Goal: Find specific page/section: Find specific page/section

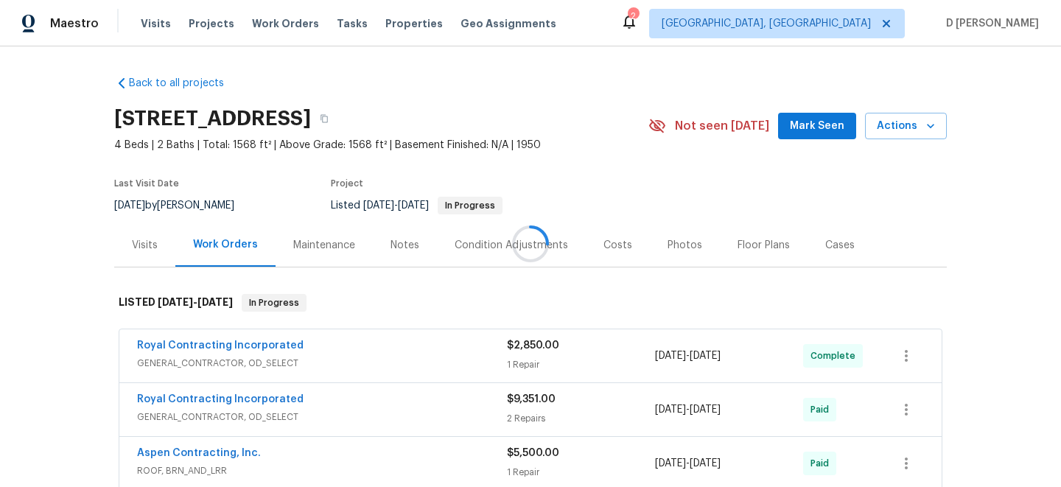
click at [132, 240] on div at bounding box center [530, 243] width 1061 height 487
click at [150, 243] on div "Visits" at bounding box center [145, 245] width 26 height 15
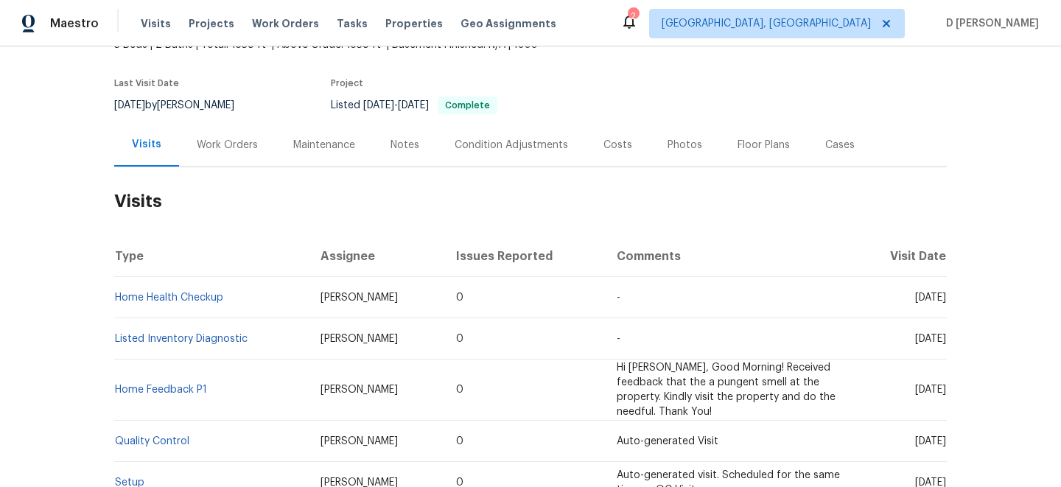
scroll to position [103, 0]
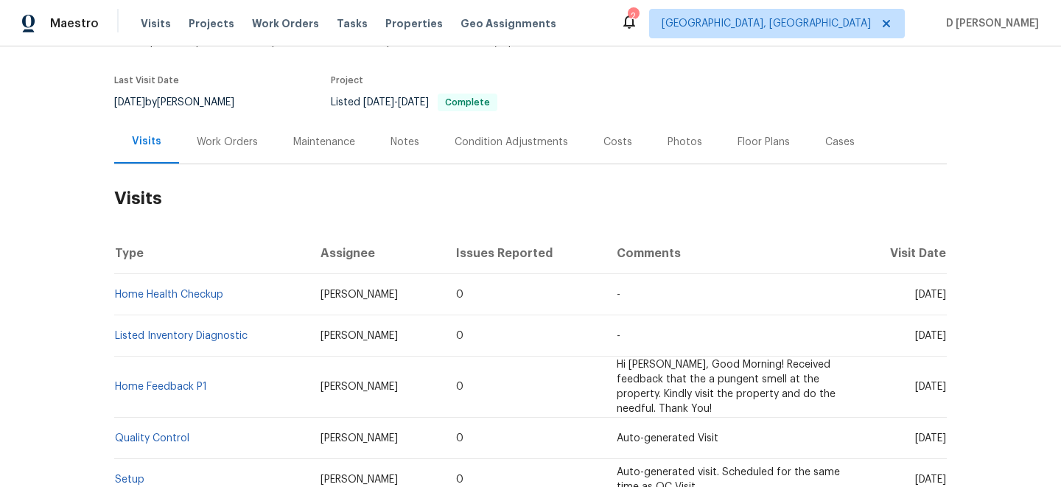
click at [216, 142] on div "Work Orders" at bounding box center [227, 142] width 61 height 15
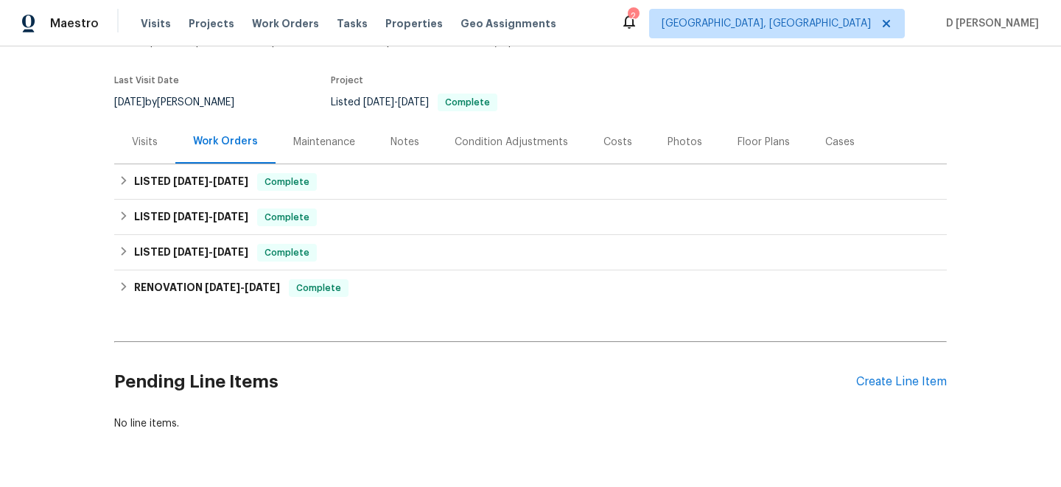
click at [151, 135] on div "Visits" at bounding box center [145, 142] width 26 height 15
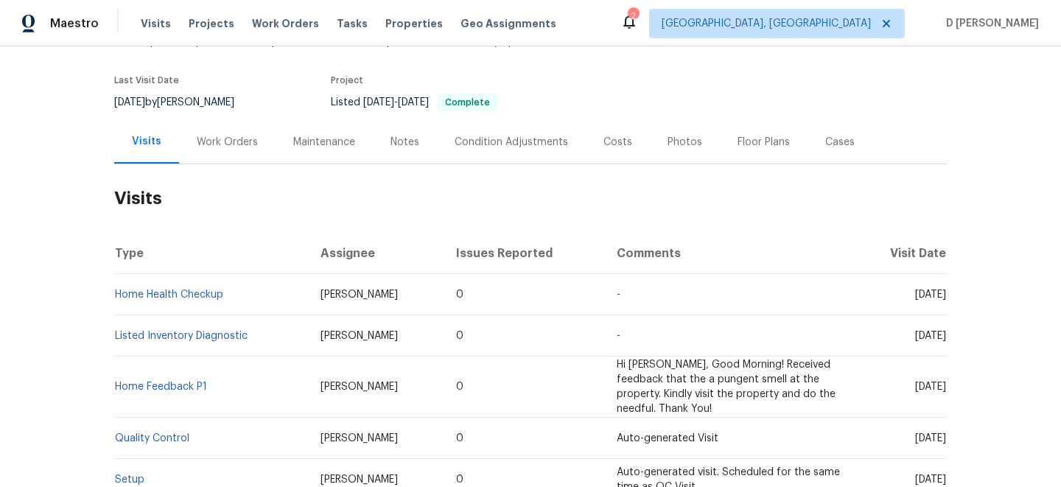
click at [220, 141] on div "Work Orders" at bounding box center [227, 142] width 61 height 15
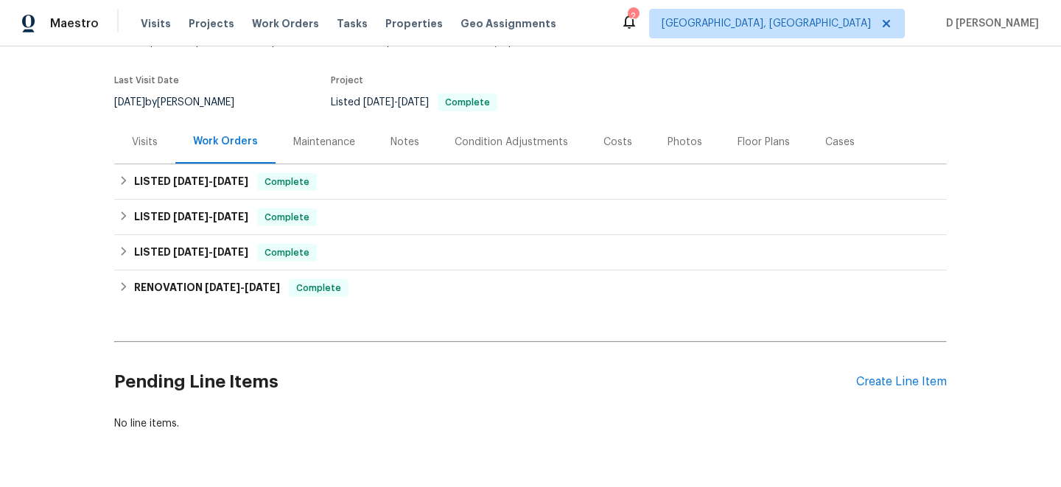
click at [139, 147] on div "Visits" at bounding box center [145, 142] width 26 height 15
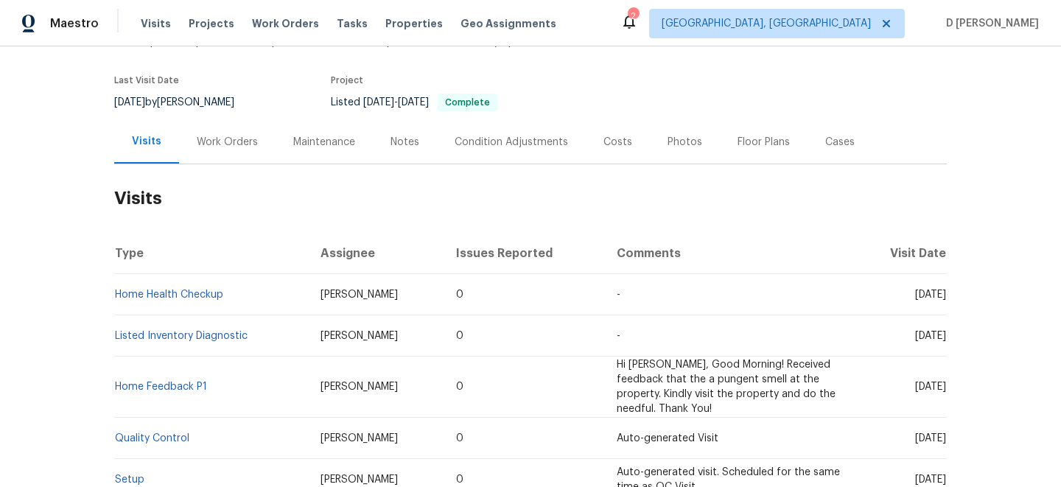
drag, startPoint x: 885, startPoint y: 293, endPoint x: 920, endPoint y: 291, distance: 34.7
click at [920, 291] on span "[DATE]" at bounding box center [930, 295] width 31 height 10
copy span "[DATE]"
click at [210, 144] on div "Work Orders" at bounding box center [227, 142] width 61 height 15
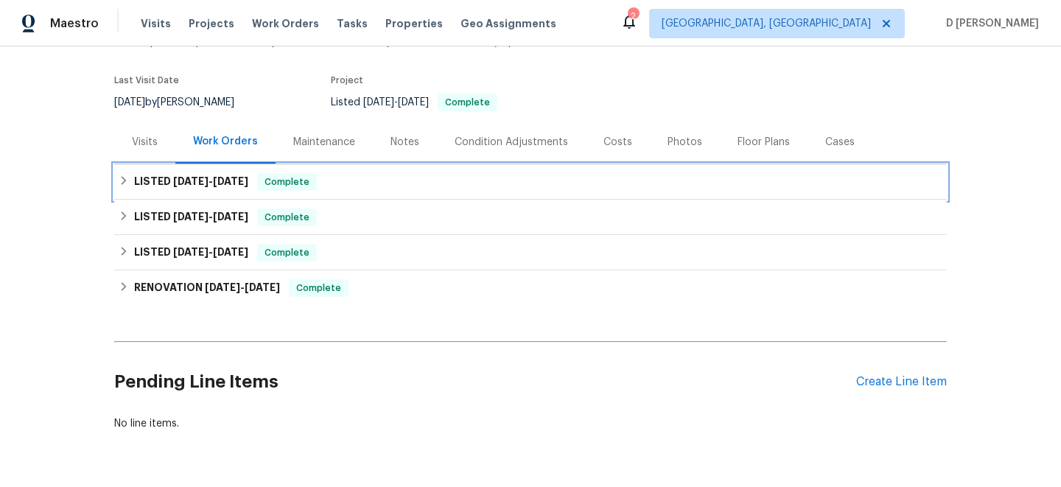
click at [125, 181] on icon at bounding box center [124, 180] width 5 height 9
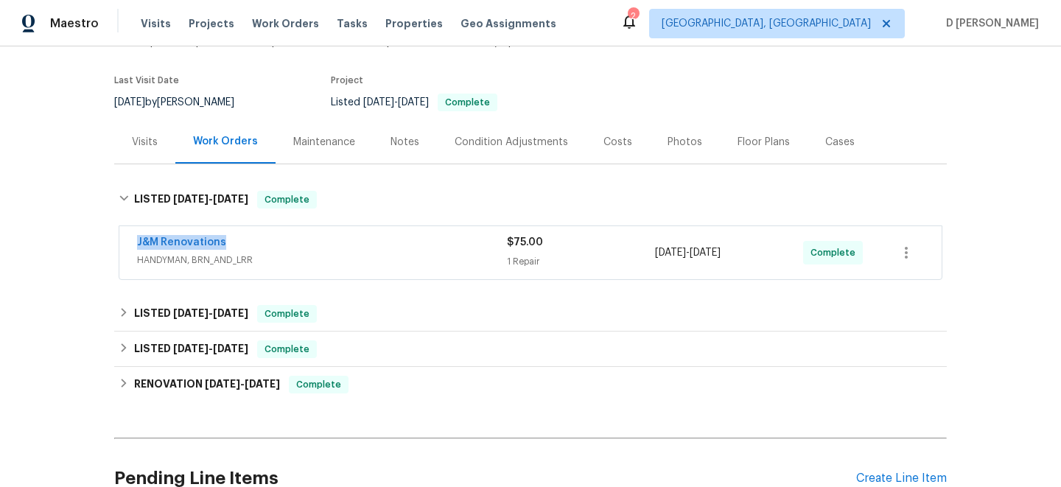
drag, startPoint x: 128, startPoint y: 240, endPoint x: 286, endPoint y: 238, distance: 158.5
click at [286, 238] on div "J&M Renovations HANDYMAN, BRN_AND_LRR $75.00 1 Repair [DATE] - [DATE] Complete" at bounding box center [530, 252] width 823 height 53
copy link "J&M Renovations"
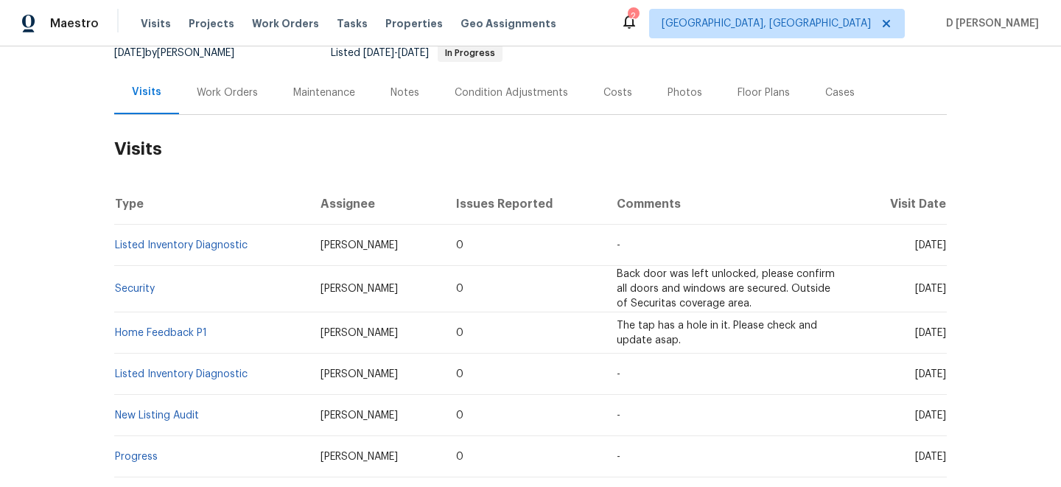
scroll to position [154, 0]
click at [179, 83] on div "Work Orders" at bounding box center [227, 90] width 97 height 43
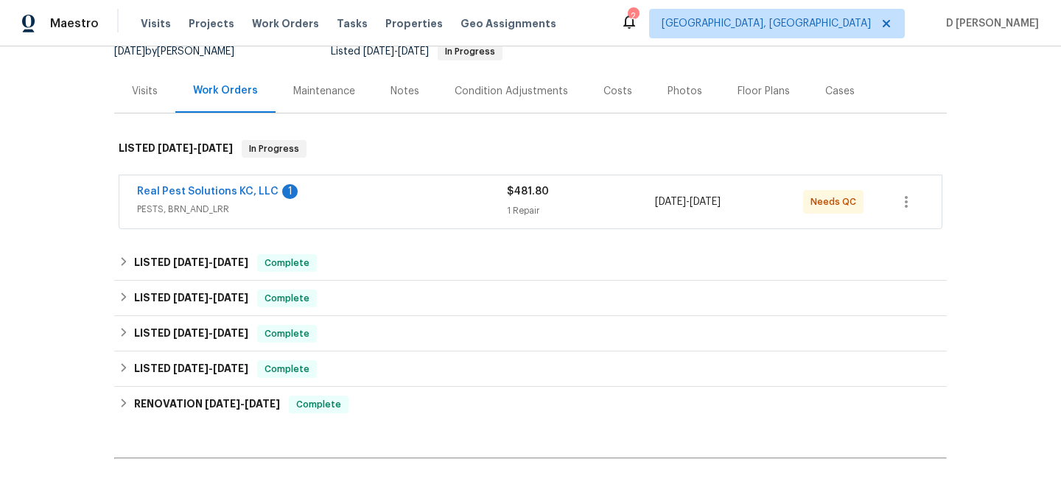
click at [383, 209] on span "PESTS, BRN_AND_LRR" at bounding box center [322, 209] width 370 height 15
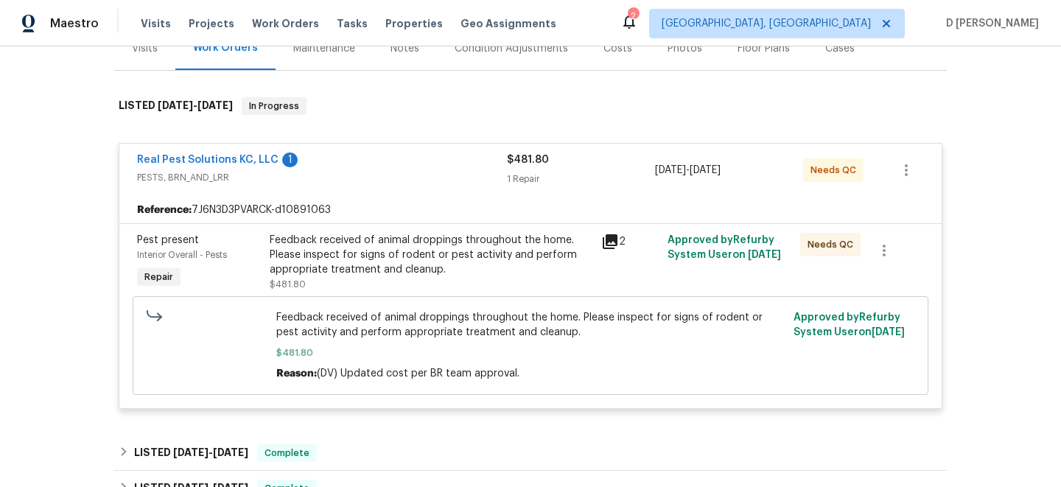
scroll to position [203, 0]
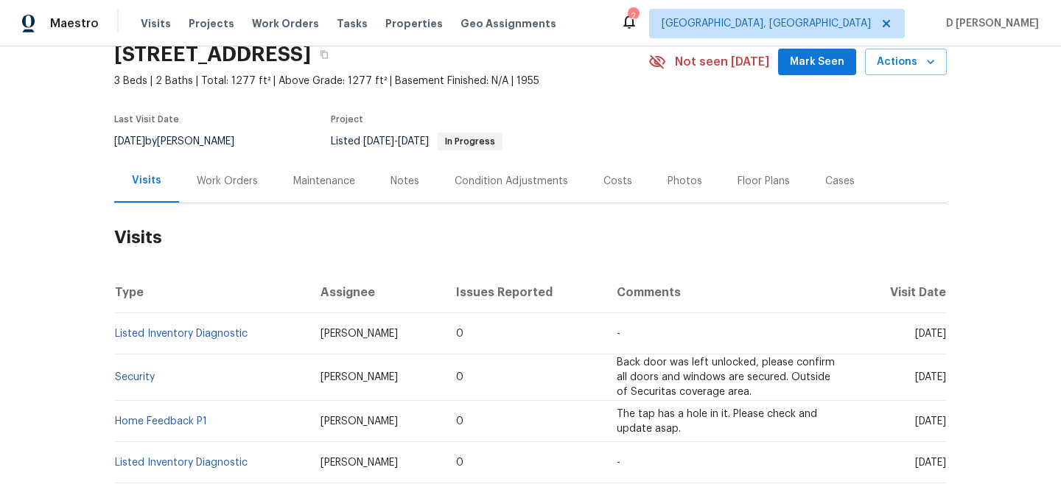
scroll to position [82, 0]
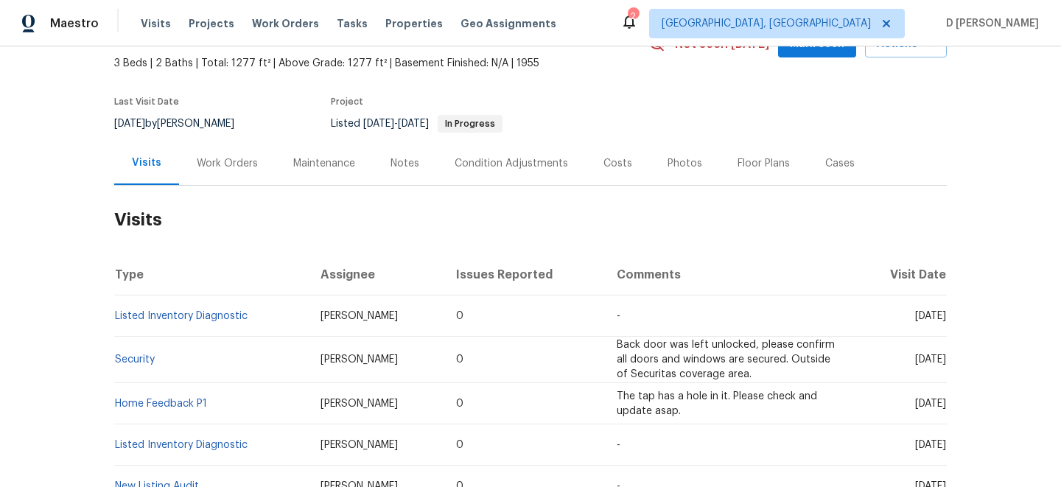
click at [243, 172] on div "Work Orders" at bounding box center [227, 163] width 97 height 43
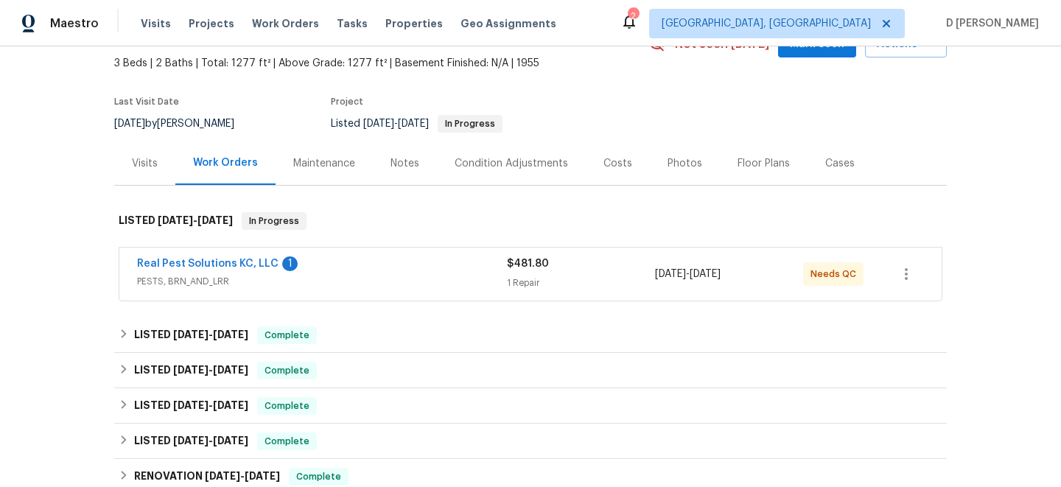
click at [349, 283] on span "PESTS, BRN_AND_LRR" at bounding box center [322, 281] width 370 height 15
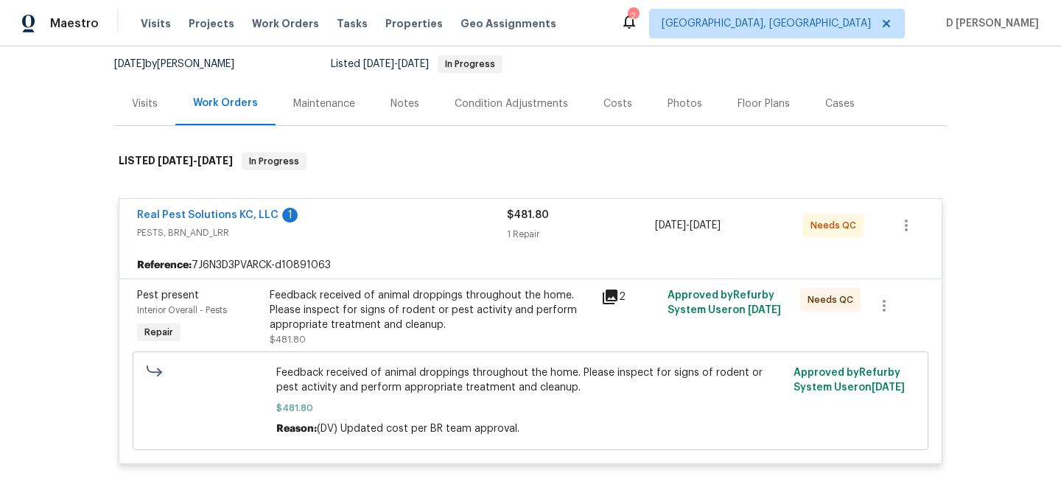
scroll to position [143, 0]
click at [346, 240] on div "Real Pest Solutions KC, LLC 1 PESTS, BRN_AND_LRR" at bounding box center [322, 223] width 370 height 35
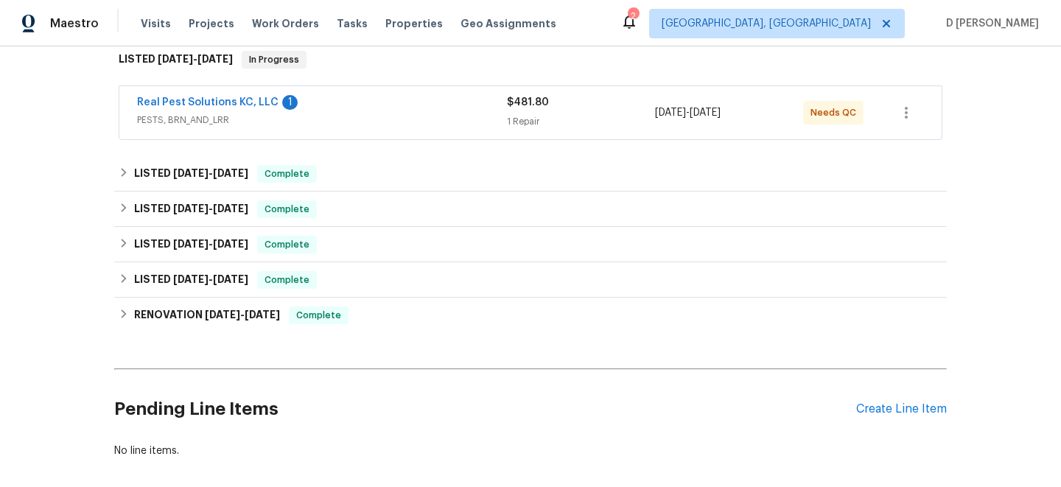
scroll to position [315, 0]
